Goal: Task Accomplishment & Management: Manage account settings

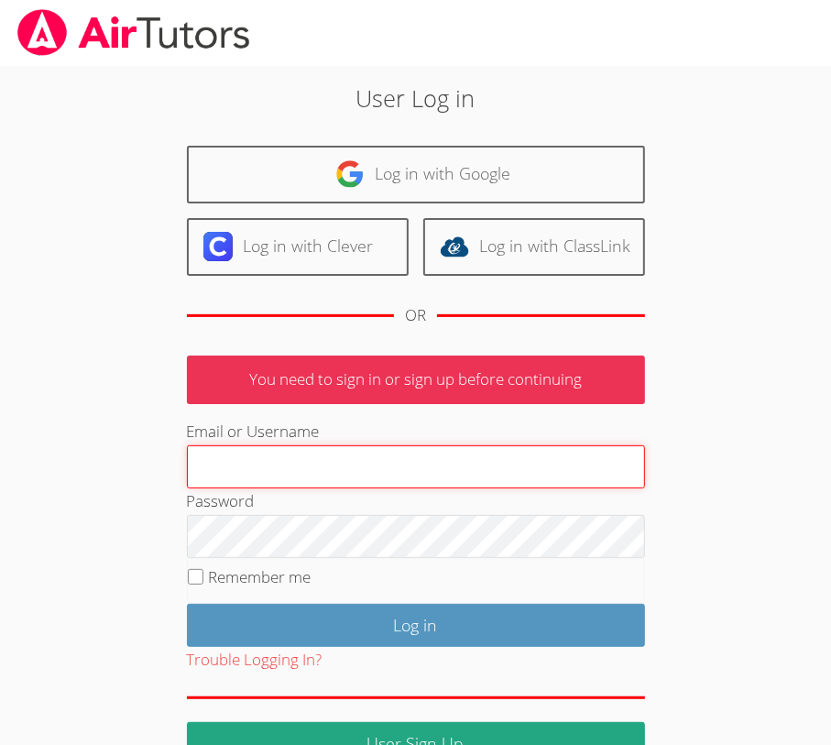
type input "[EMAIL_ADDRESS][DOMAIN_NAME]"
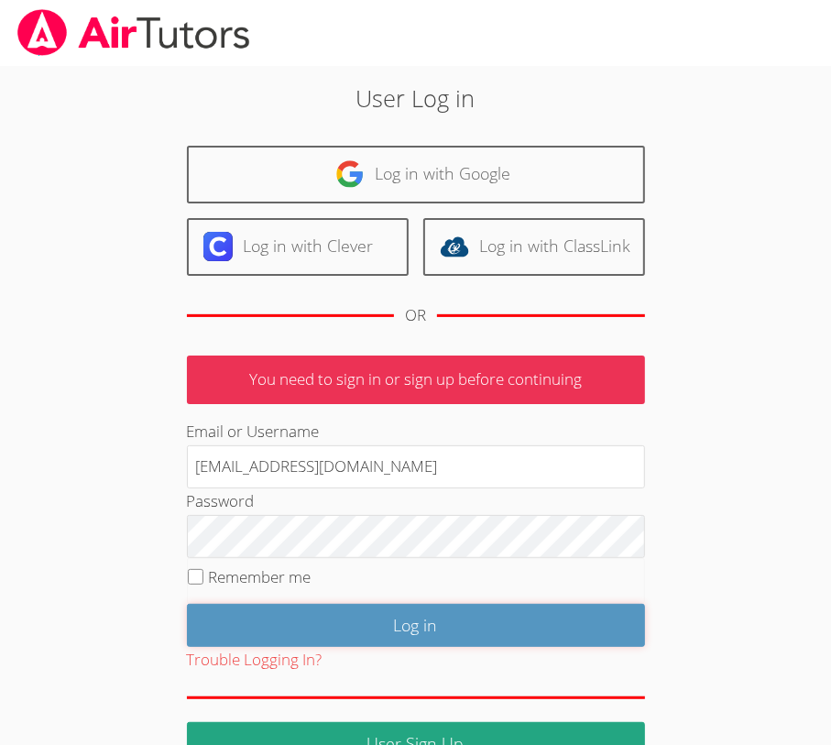
click at [373, 615] on input "Log in" at bounding box center [416, 625] width 458 height 43
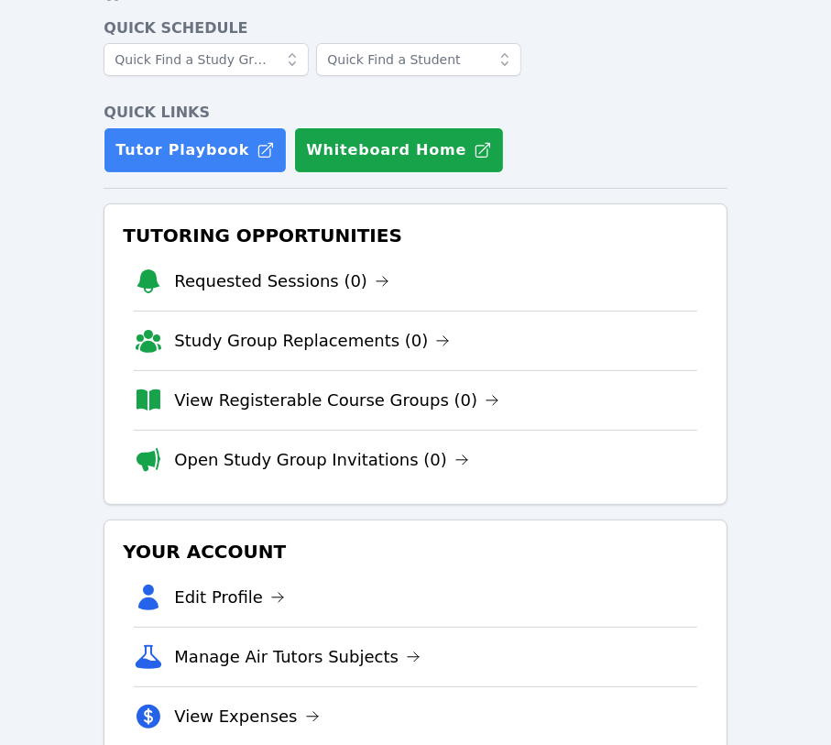
scroll to position [122, 0]
